Goal: Task Accomplishment & Management: Complete application form

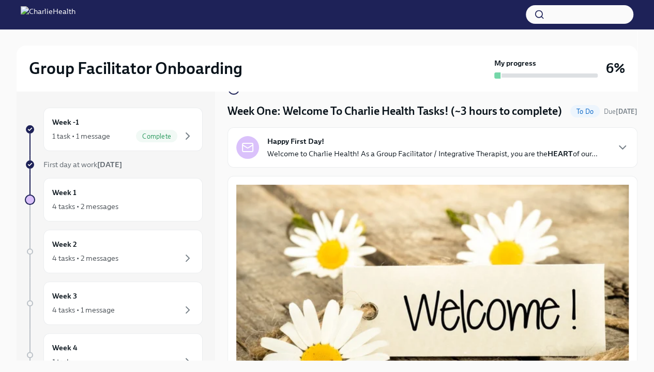
scroll to position [25, 0]
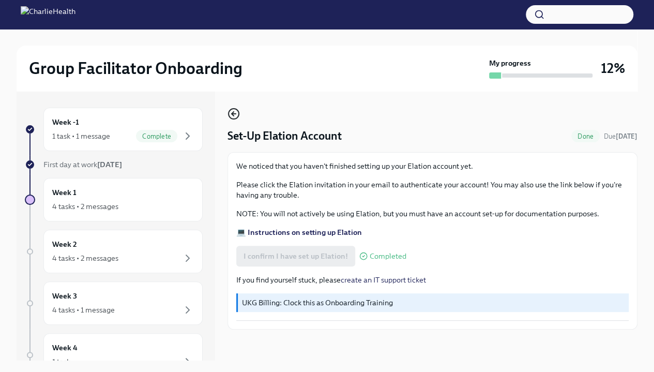
click at [237, 111] on icon "button" at bounding box center [233, 113] width 12 height 12
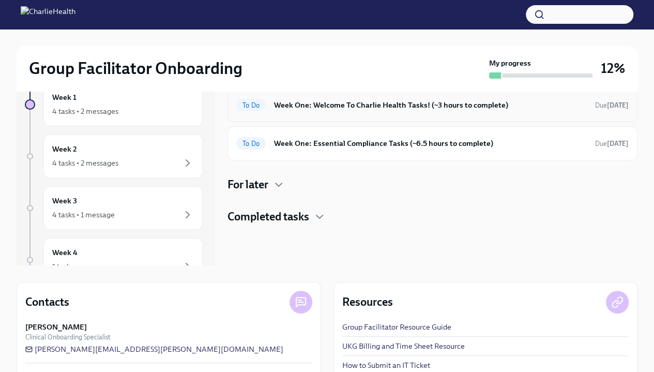
scroll to position [95, 0]
click at [309, 214] on h4 "Completed tasks" at bounding box center [268, 217] width 82 height 16
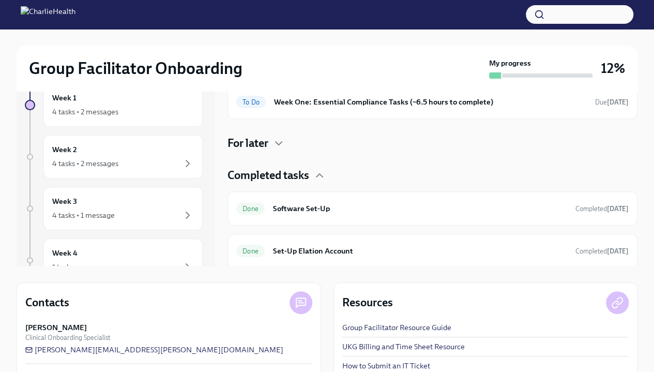
click at [302, 175] on h4 "Completed tasks" at bounding box center [268, 175] width 82 height 16
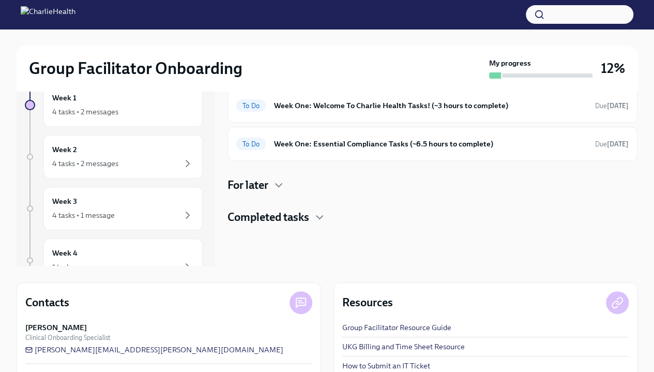
scroll to position [0, 0]
click at [275, 187] on icon "button" at bounding box center [278, 185] width 12 height 12
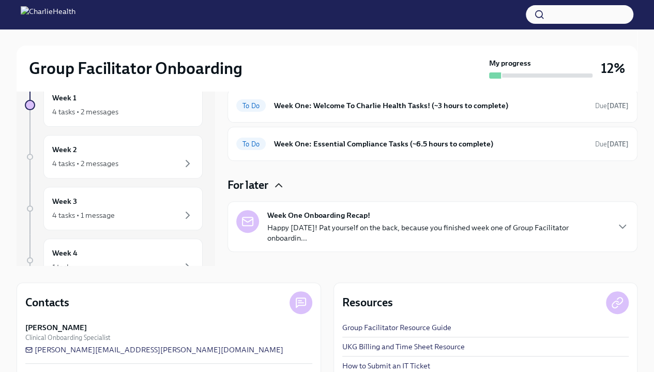
scroll to position [17, 0]
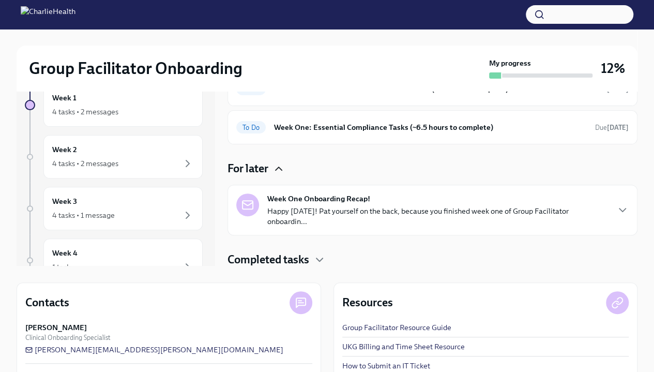
click at [275, 187] on div "Week One Onboarding Recap! Happy Friday! Pat yourself on the back, because you …" at bounding box center [432, 209] width 410 height 51
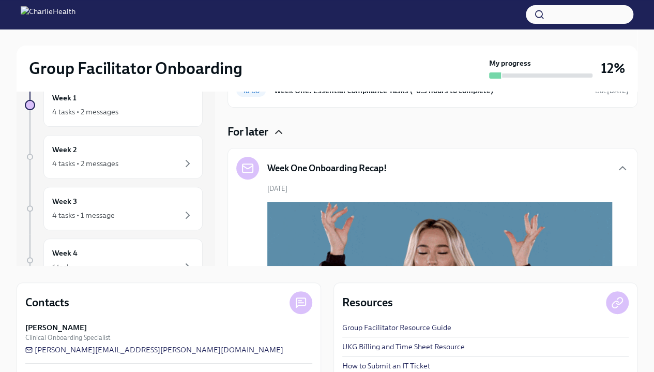
scroll to position [54, 0]
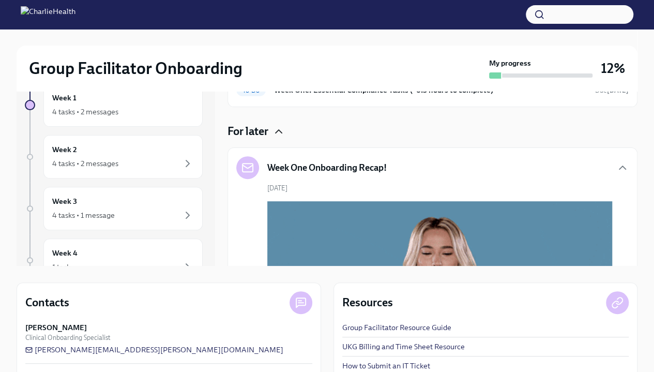
click at [320, 158] on div "Week One Onboarding Recap!" at bounding box center [311, 167] width 150 height 23
click at [619, 166] on icon "button" at bounding box center [622, 167] width 6 height 3
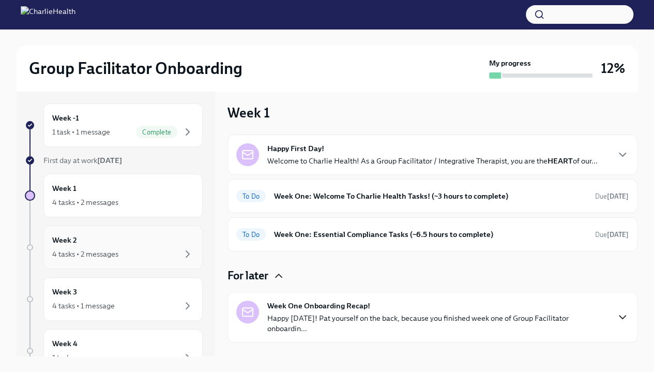
scroll to position [4, 0]
click at [165, 201] on div "4 tasks • 2 messages" at bounding box center [123, 202] width 142 height 12
click at [288, 201] on div "To Do Week One: Welcome To Charlie Health Tasks! (~3 hours to complete) Due in …" at bounding box center [432, 196] width 392 height 17
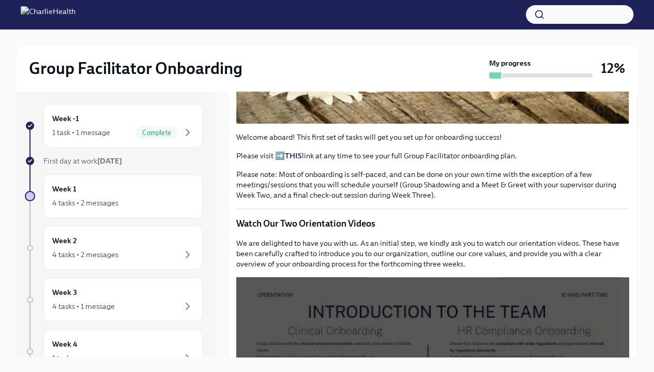
scroll to position [279, 0]
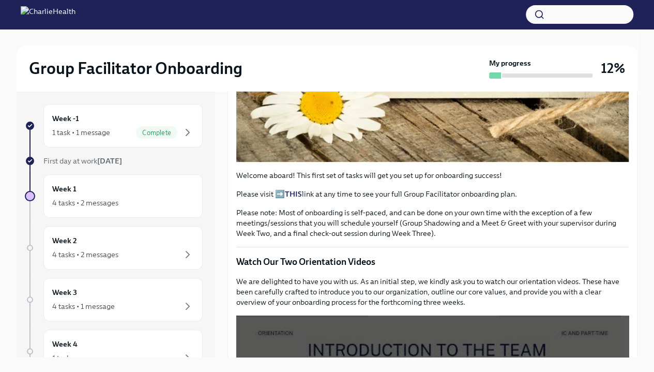
click at [293, 198] on strong "THIS" at bounding box center [293, 193] width 17 height 9
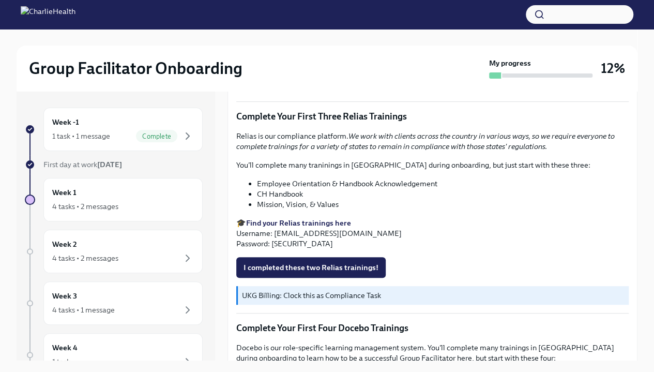
scroll to position [1147, 0]
click at [322, 224] on strong "Find your Relias trainings here" at bounding box center [298, 223] width 105 height 9
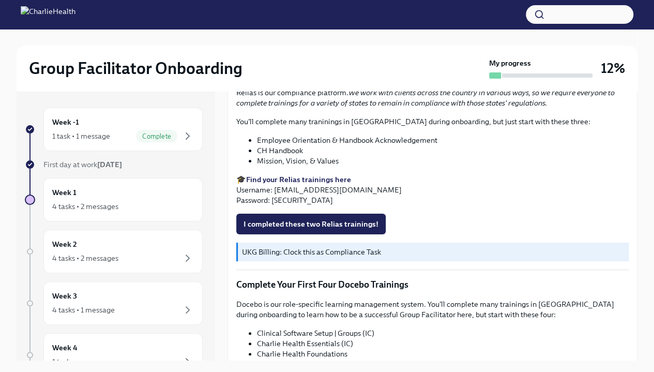
scroll to position [1191, 0]
click at [340, 222] on span "I completed these two Relias trainings!" at bounding box center [310, 223] width 135 height 10
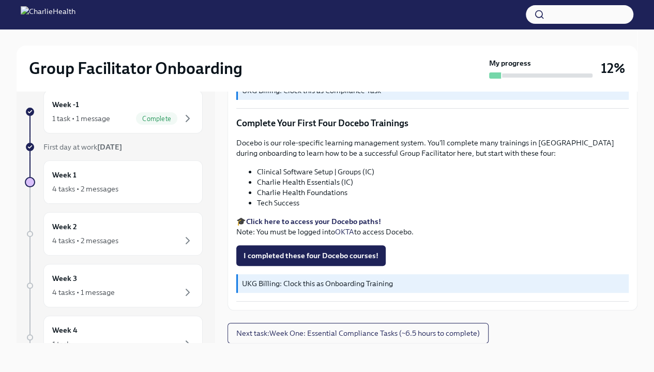
scroll to position [17, 0]
